Goal: Check status: Check status

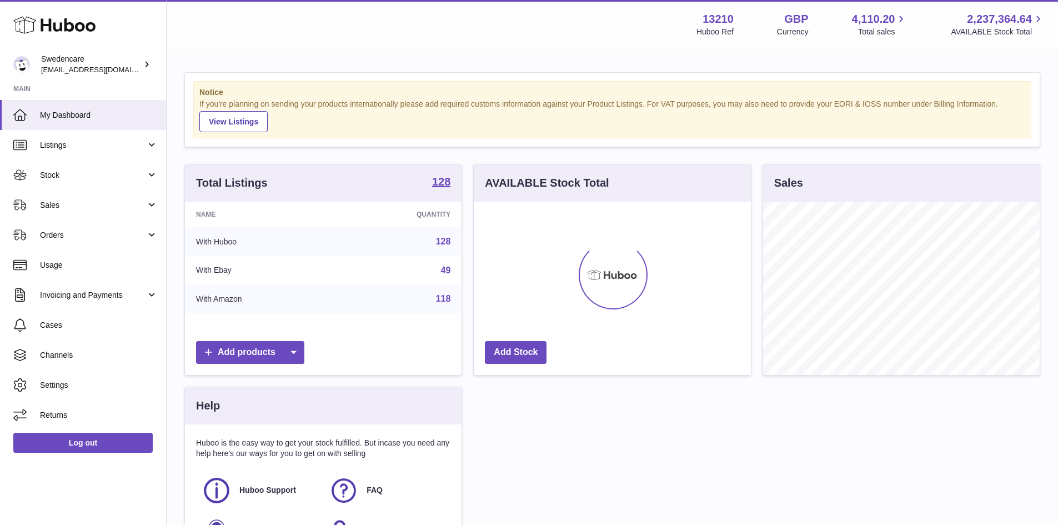
scroll to position [173, 277]
click at [84, 201] on span "Sales" at bounding box center [93, 205] width 106 height 11
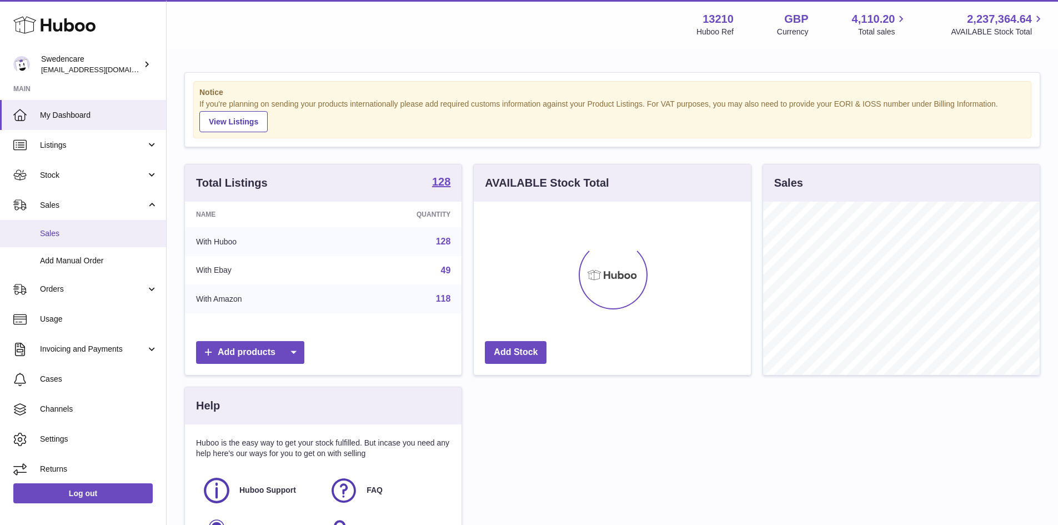
click at [78, 235] on span "Sales" at bounding box center [99, 233] width 118 height 11
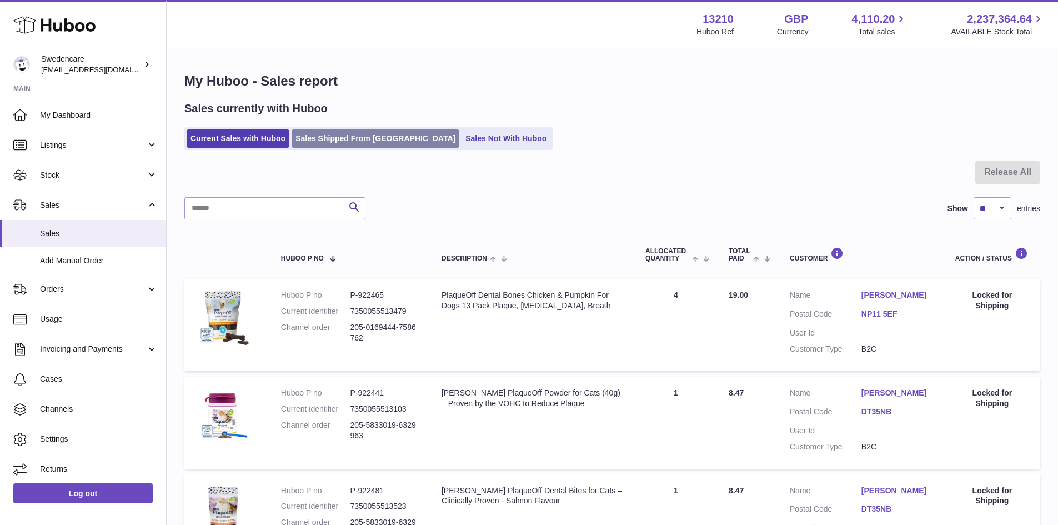
click at [336, 137] on link "Sales Shipped From [GEOGRAPHIC_DATA]" at bounding box center [376, 138] width 168 height 18
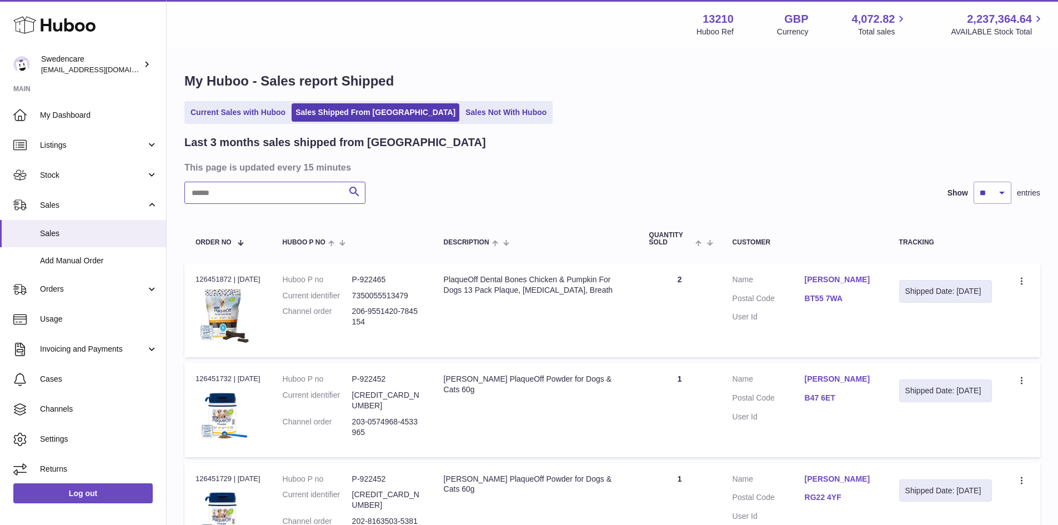
click at [229, 193] on input "text" at bounding box center [274, 193] width 181 height 22
paste input "**********"
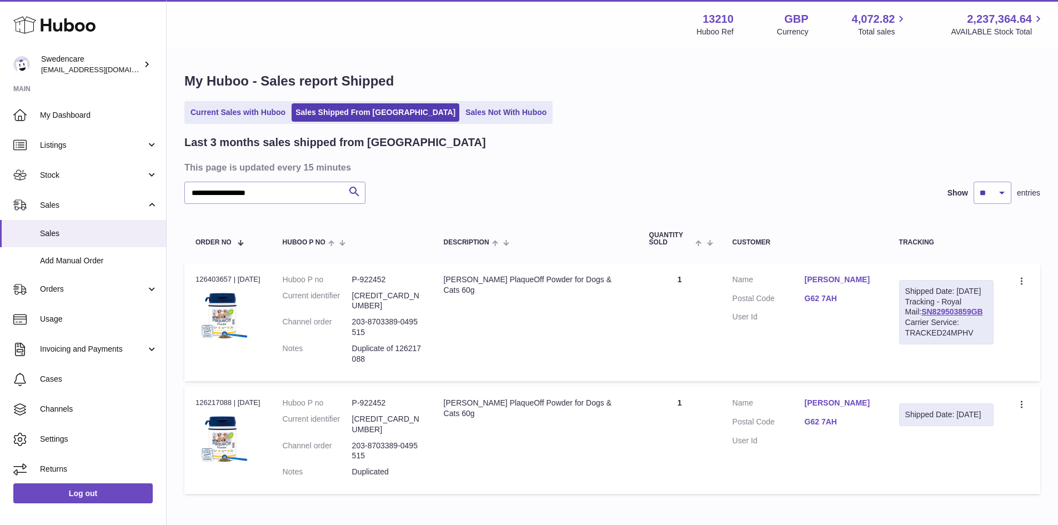
click at [843, 304] on link "G62 7AH" at bounding box center [841, 298] width 72 height 11
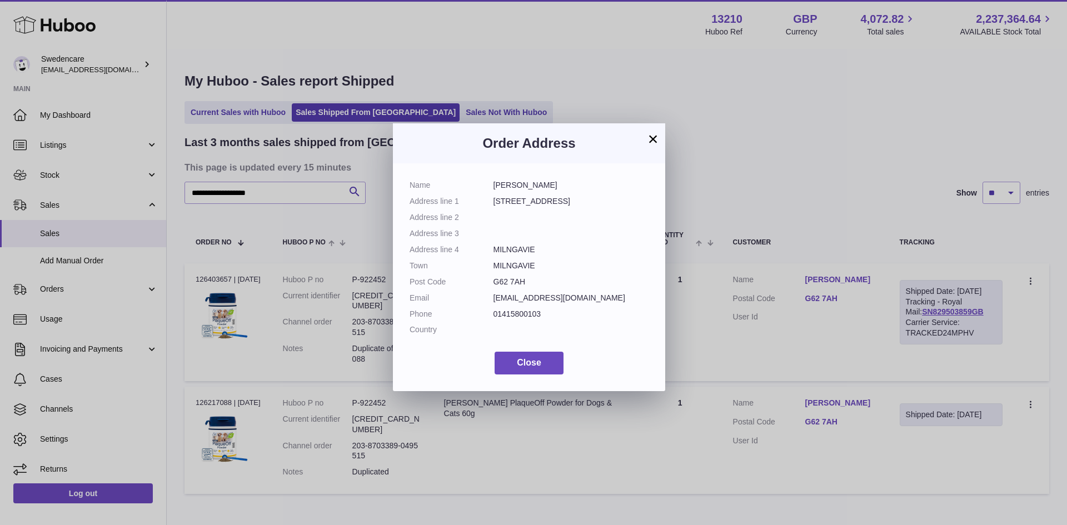
drag, startPoint x: 526, startPoint y: 279, endPoint x: 491, endPoint y: 278, distance: 34.5
click at [491, 278] on dl "Name [PERSON_NAME] Address line [STREET_ADDRESS] Address line 2 Address line 3 …" at bounding box center [528, 260] width 239 height 161
copy dl "G62 7AH"
click at [557, 369] on button "Close" at bounding box center [528, 363] width 69 height 23
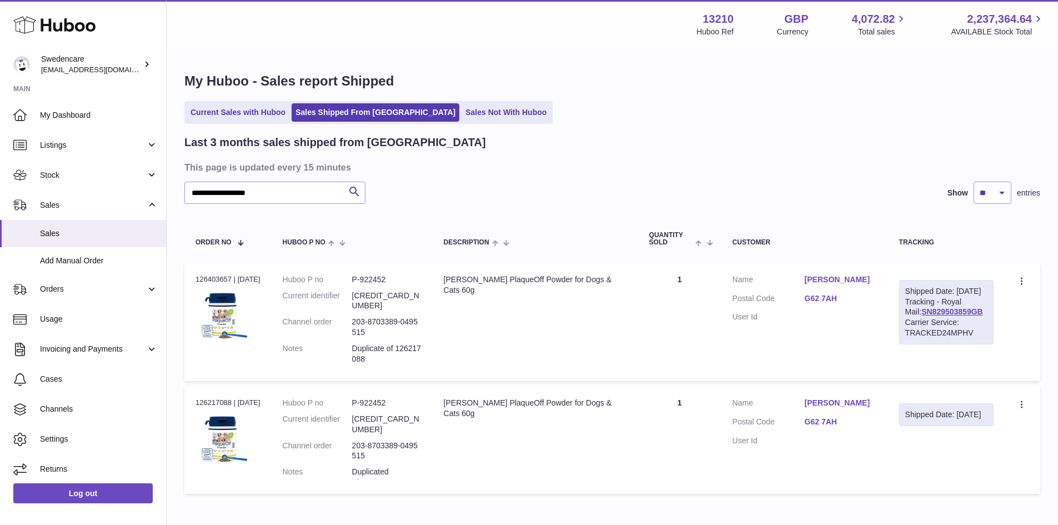
click at [827, 430] on dd "G62 7AH" at bounding box center [841, 423] width 72 height 13
click at [833, 427] on link "G62 7AH" at bounding box center [841, 422] width 72 height 11
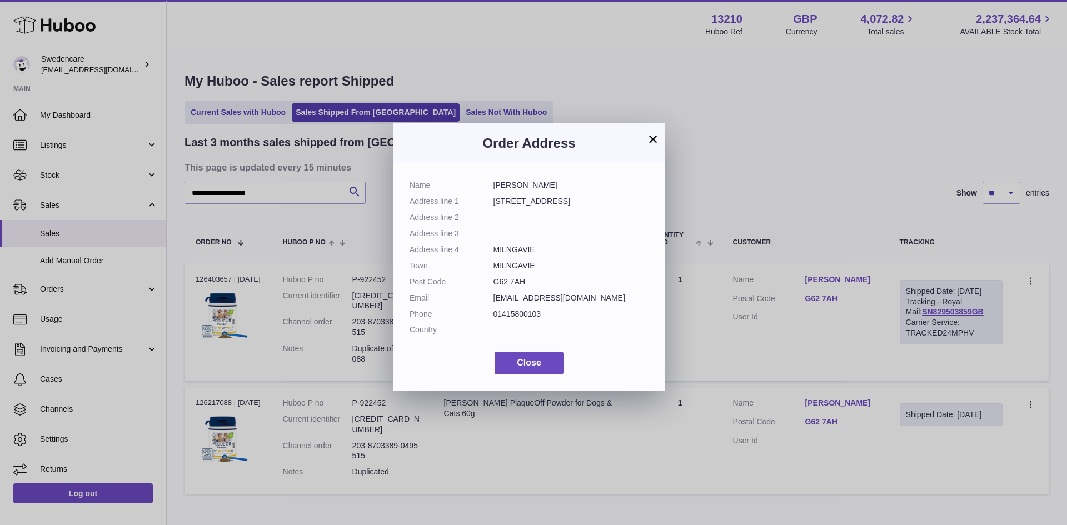
drag, startPoint x: 493, startPoint y: 282, endPoint x: 533, endPoint y: 283, distance: 40.0
click at [533, 283] on dd "G62 7AH" at bounding box center [571, 282] width 156 height 11
copy dd "G62 7AH"
click at [648, 139] on button "×" at bounding box center [652, 138] width 13 height 13
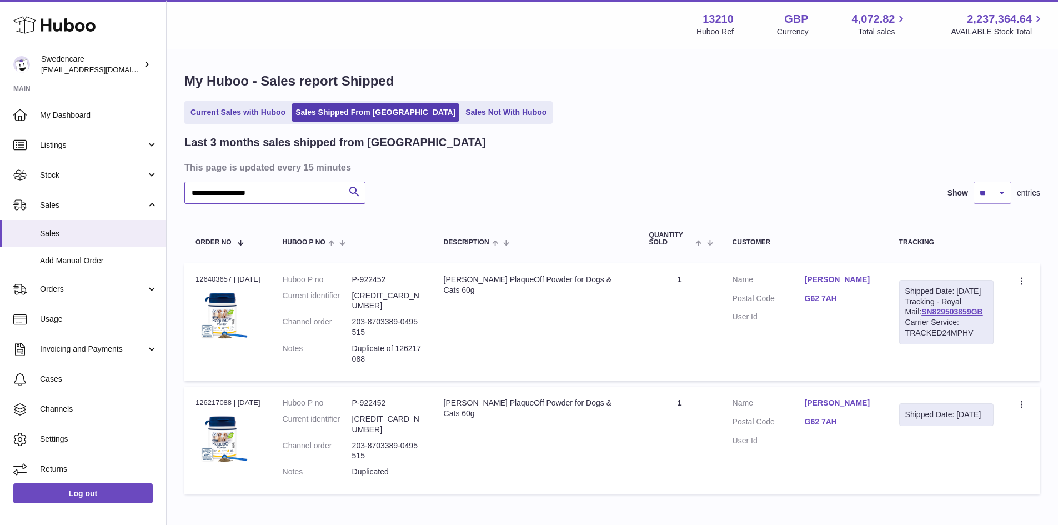
drag, startPoint x: 313, startPoint y: 194, endPoint x: -254, endPoint y: 189, distance: 566.7
click at [0, 189] on html ".st0{fill:#141414;}" at bounding box center [529, 262] width 1058 height 525
paste input "text"
click at [207, 401] on div "Order no 126213407 | [DATE]" at bounding box center [228, 403] width 65 height 10
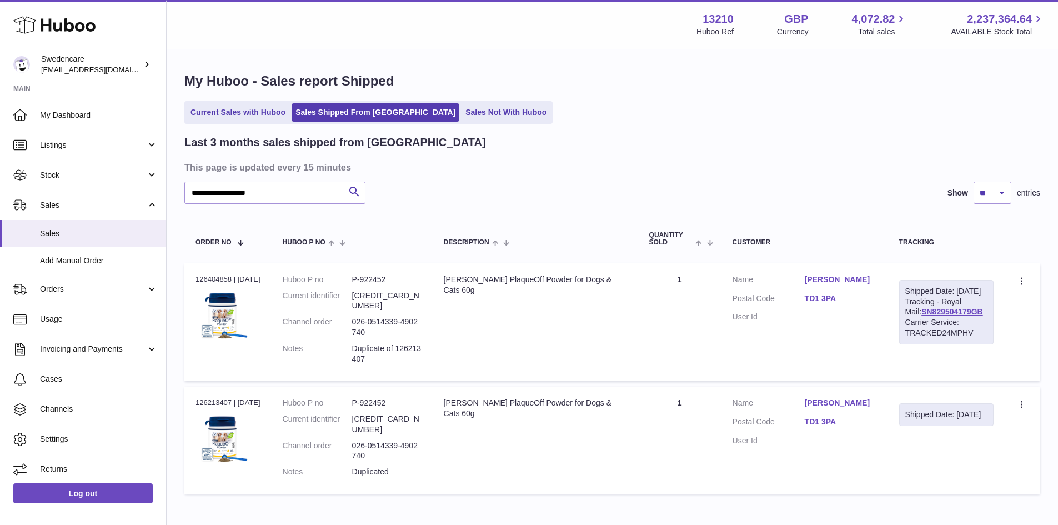
copy div "126213407"
drag, startPoint x: 287, startPoint y: 187, endPoint x: -193, endPoint y: 160, distance: 481.3
click at [0, 160] on html ".st0{fill:#141414;}" at bounding box center [529, 262] width 1058 height 525
click at [205, 404] on div "Order no 126213407 | [DATE]" at bounding box center [228, 403] width 65 height 10
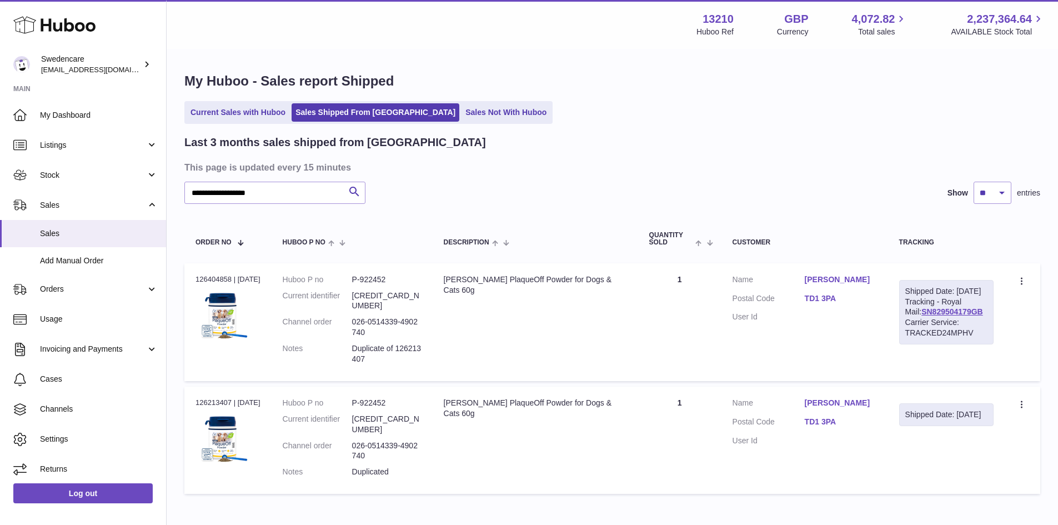
click at [205, 404] on div "Order no 126213407 | [DATE]" at bounding box center [228, 403] width 65 height 10
copy div "126213407"
drag, startPoint x: 302, startPoint y: 184, endPoint x: 112, endPoint y: 163, distance: 190.6
click at [113, 163] on div "Huboo Swedencare [EMAIL_ADDRESS][DOMAIN_NAME] Main My Dashboard Listings Not wi…" at bounding box center [529, 293] width 1058 height 587
paste input "text"
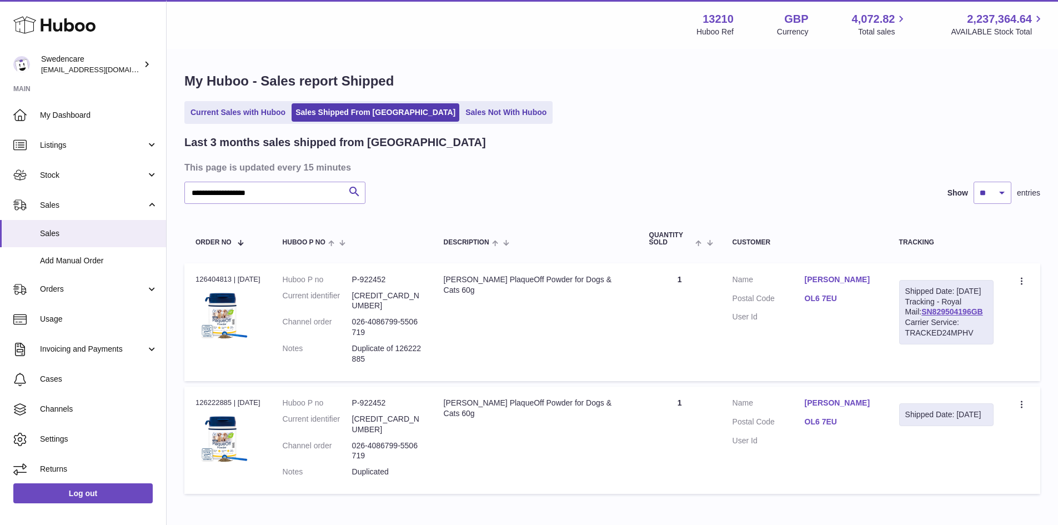
click at [210, 402] on div "Order no 126222885 | [DATE]" at bounding box center [228, 403] width 65 height 10
click at [211, 402] on div "Order no 126222885 | [DATE]" at bounding box center [228, 403] width 65 height 10
click at [213, 398] on td "Order no 126222885 | [DATE]" at bounding box center [227, 440] width 87 height 107
click at [213, 397] on td "Order no 126222885 | [DATE]" at bounding box center [227, 440] width 87 height 107
drag, startPoint x: 287, startPoint y: 192, endPoint x: -23, endPoint y: 198, distance: 310.0
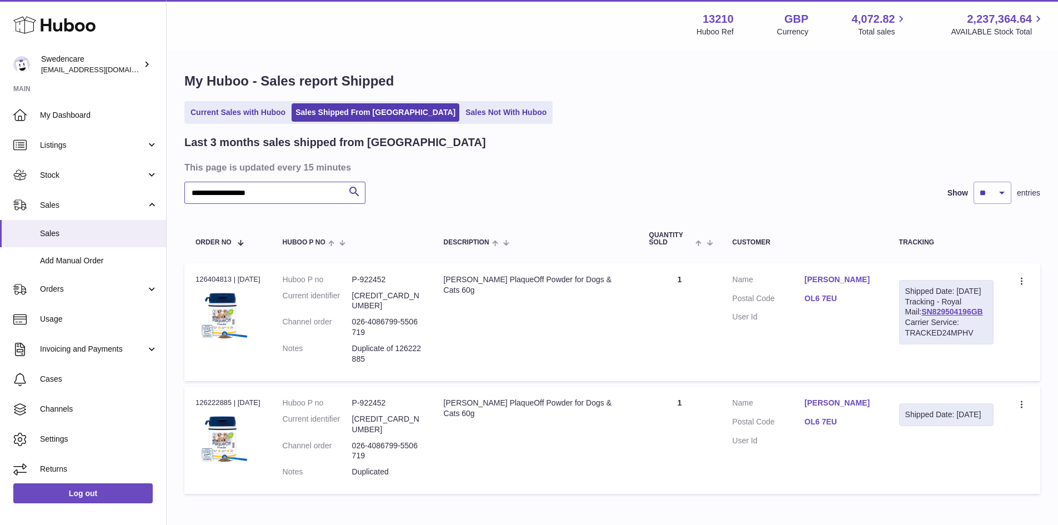
click at [0, 198] on html ".st0{fill:#141414;}" at bounding box center [529, 262] width 1058 height 525
paste input "text"
click at [211, 404] on div "Order no 126214102 | [DATE]" at bounding box center [228, 403] width 65 height 10
copy div "126214102"
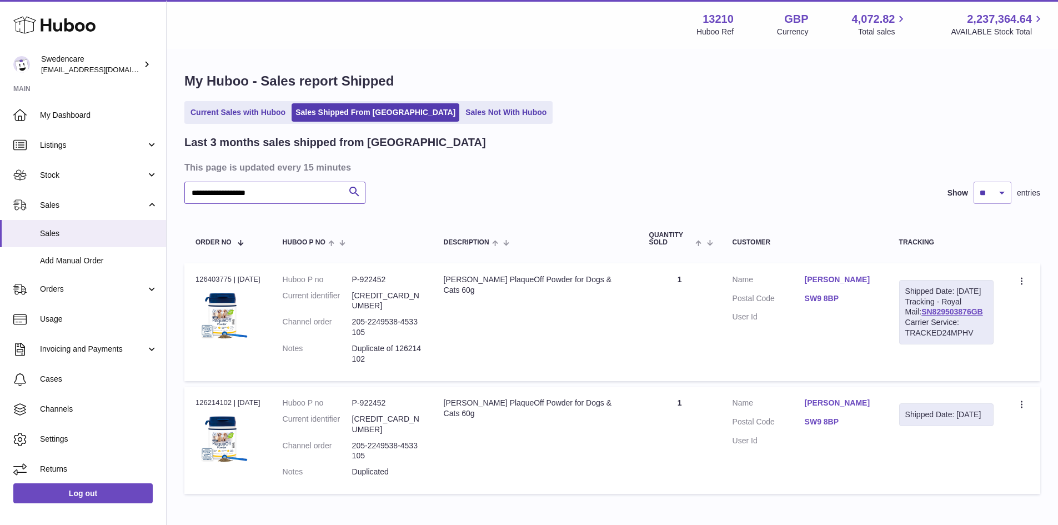
drag, startPoint x: 299, startPoint y: 188, endPoint x: -64, endPoint y: 196, distance: 362.8
click at [0, 196] on html ".st0{fill:#141414;}" at bounding box center [529, 262] width 1058 height 525
paste input "text"
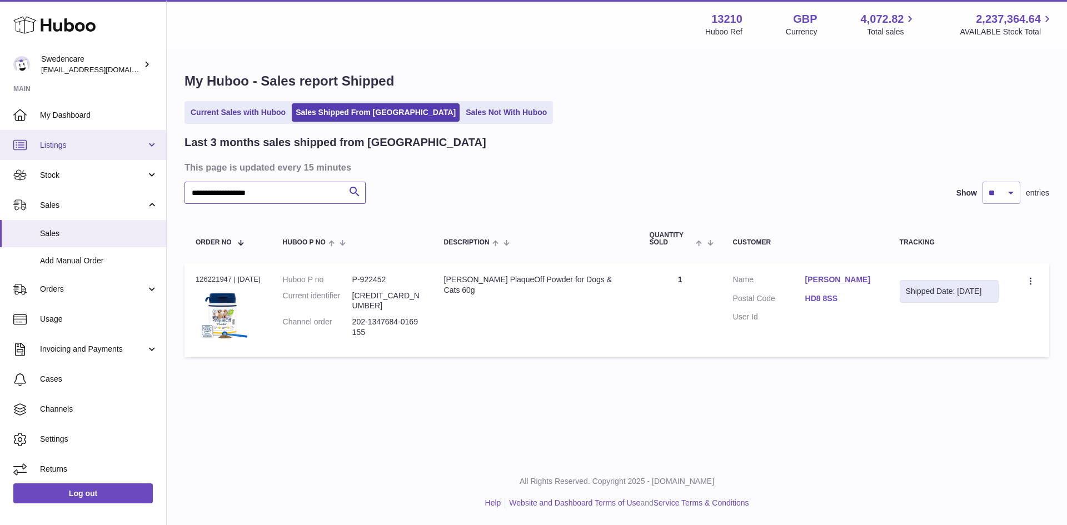
type input "**********"
click at [203, 279] on div "Order no 126221947 | [DATE]" at bounding box center [228, 279] width 65 height 10
copy div "126221947"
